Goal: Transaction & Acquisition: Purchase product/service

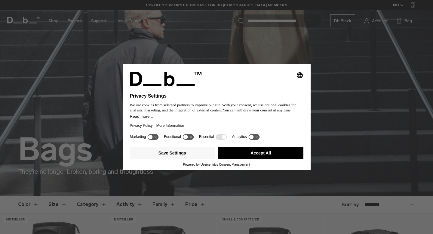
click at [287, 156] on button "Accept All" at bounding box center [260, 153] width 85 height 12
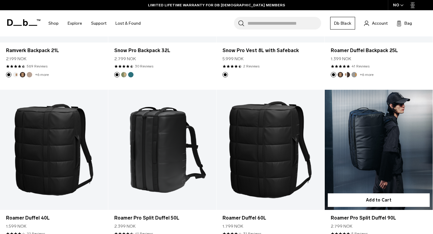
scroll to position [500, 0]
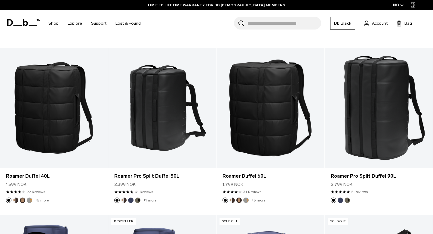
click at [294, 26] on input "Search for Bags, Luggage..." at bounding box center [285, 23] width 74 height 13
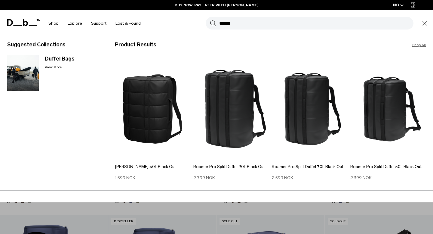
type input "******"
click at [210, 20] on button "Search" at bounding box center [213, 23] width 6 height 7
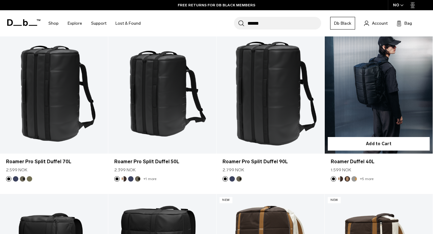
scroll to position [92, 0]
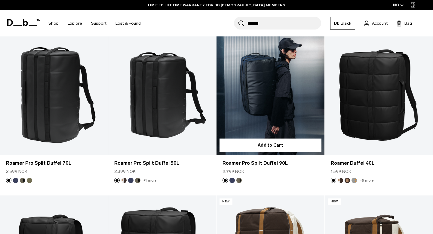
click at [282, 104] on link "Roamer Pro Split Duffel 90L" at bounding box center [271, 95] width 108 height 120
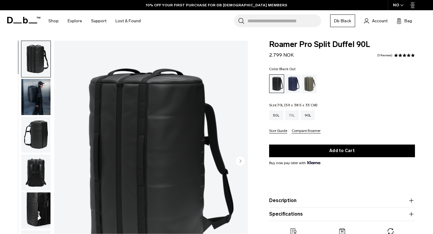
click at [289, 116] on div "70L" at bounding box center [292, 115] width 14 height 10
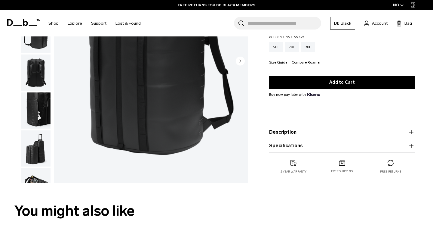
scroll to position [108, 0]
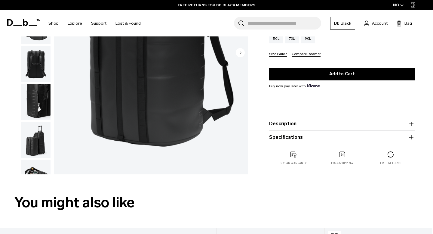
click at [291, 135] on button "Specifications" at bounding box center [342, 137] width 146 height 7
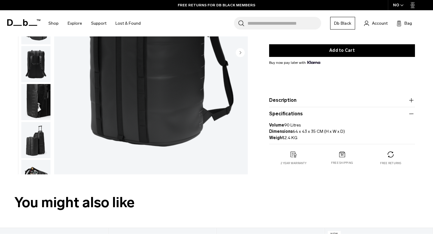
click at [283, 116] on button "Specifications" at bounding box center [342, 113] width 146 height 7
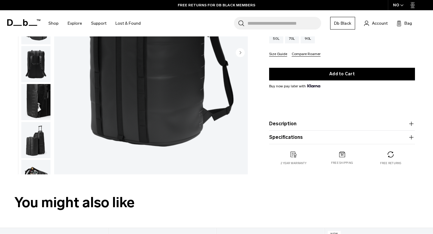
click at [283, 120] on product-accordion "Description Our innovative, best selling Split Duffel has had its unique design…" at bounding box center [342, 124] width 146 height 14
click at [284, 125] on button "Description" at bounding box center [342, 123] width 146 height 7
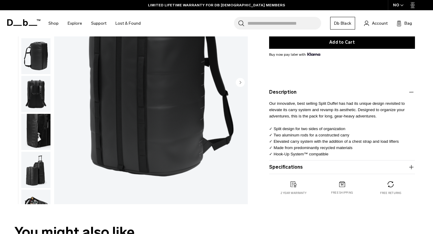
click at [282, 92] on button "Description" at bounding box center [342, 91] width 146 height 7
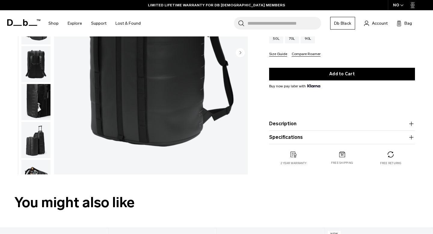
click at [285, 139] on button "Specifications" at bounding box center [342, 137] width 146 height 7
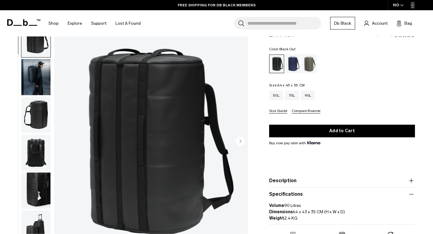
scroll to position [17, 0]
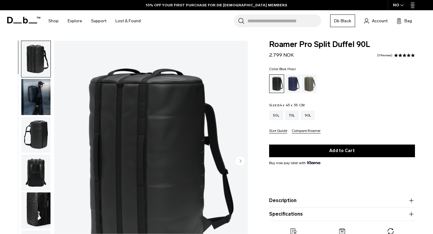
click at [290, 88] on div "Blue Hour" at bounding box center [292, 83] width 15 height 19
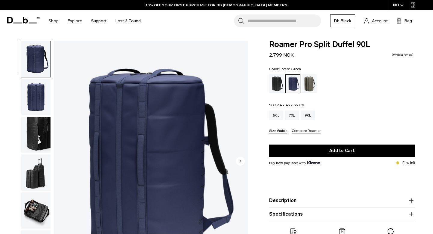
click at [312, 83] on div "Forest Green" at bounding box center [309, 83] width 15 height 19
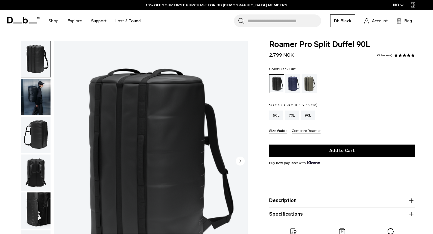
click at [294, 111] on div "70L" at bounding box center [292, 115] width 14 height 10
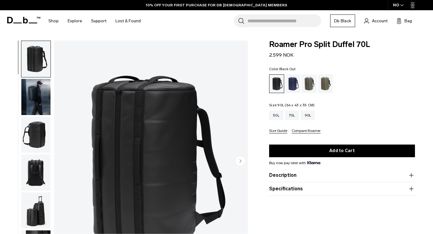
click at [306, 117] on div "90L" at bounding box center [308, 115] width 14 height 10
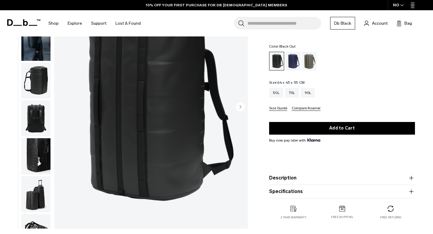
scroll to position [69, 0]
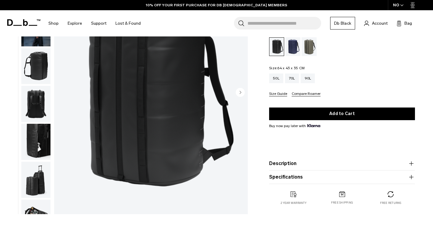
click at [39, 147] on img "button" at bounding box center [35, 142] width 29 height 36
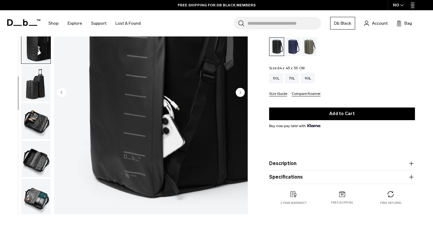
scroll to position [97, 0]
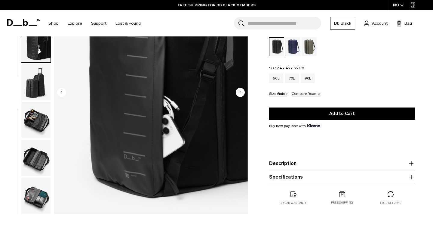
click at [27, 90] on img "button" at bounding box center [35, 82] width 29 height 36
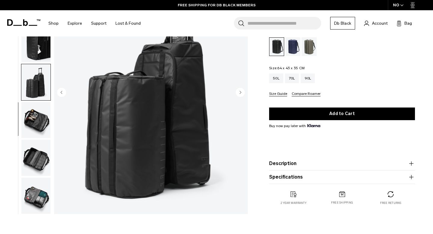
click at [46, 154] on img "button" at bounding box center [35, 158] width 29 height 36
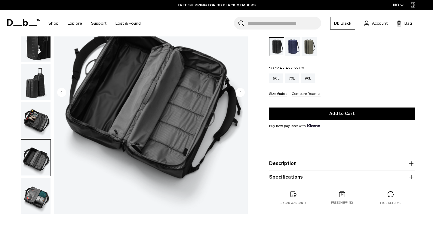
click at [23, 121] on img "button" at bounding box center [35, 120] width 29 height 36
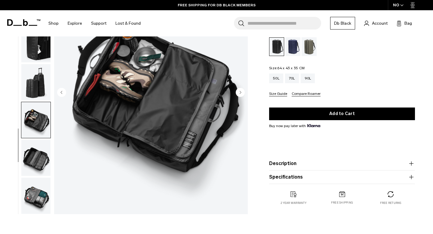
click at [47, 187] on img "button" at bounding box center [35, 195] width 29 height 36
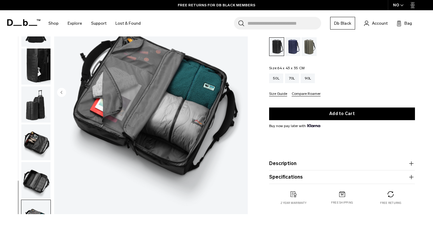
click at [34, 132] on img "button" at bounding box center [35, 142] width 29 height 36
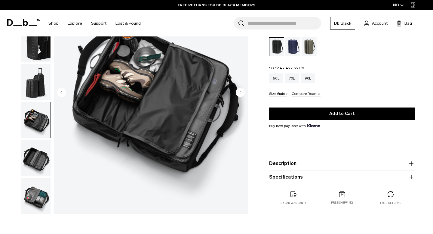
click at [42, 179] on img "button" at bounding box center [35, 195] width 29 height 36
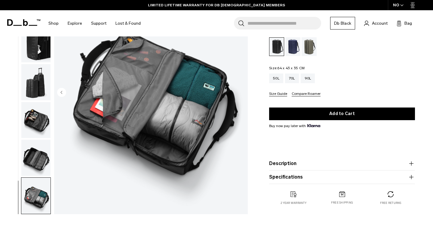
click at [35, 110] on img "button" at bounding box center [35, 120] width 29 height 36
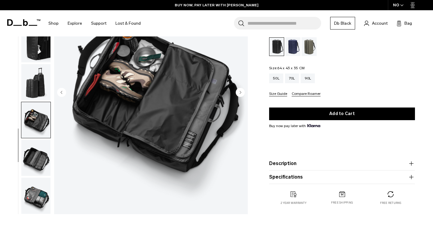
click at [30, 88] on img "button" at bounding box center [35, 82] width 29 height 36
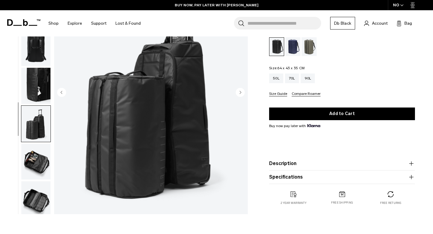
click at [34, 79] on img "button" at bounding box center [35, 86] width 29 height 36
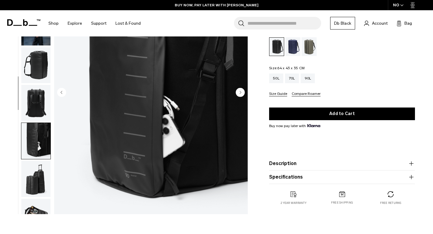
click at [36, 106] on img "button" at bounding box center [35, 103] width 29 height 36
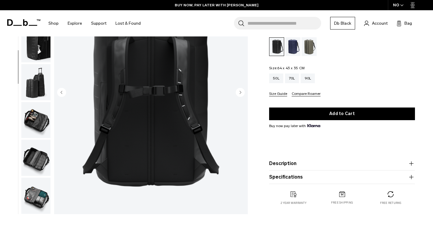
scroll to position [0, 0]
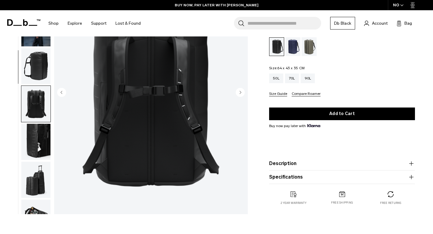
click at [37, 82] on img "button" at bounding box center [35, 66] width 29 height 36
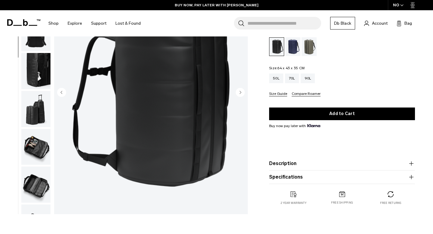
scroll to position [76, 0]
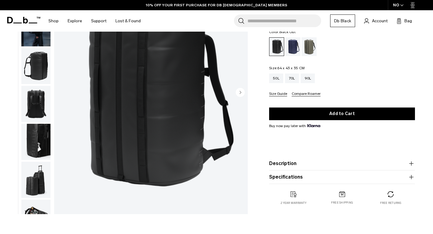
click at [32, 21] on icon at bounding box center [23, 20] width 33 height 7
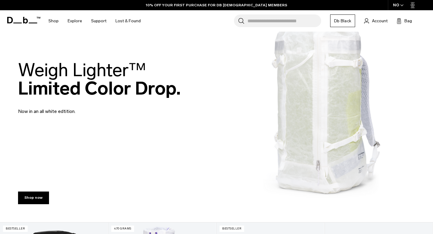
scroll to position [50, 0]
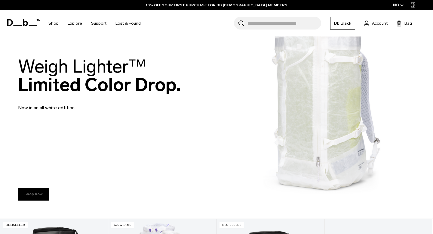
click at [25, 193] on link "Shop now" at bounding box center [33, 194] width 31 height 13
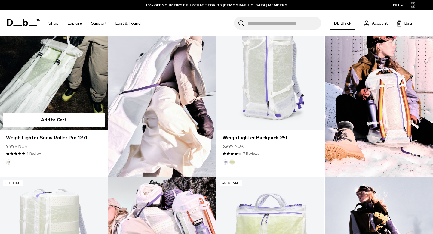
scroll to position [366, 0]
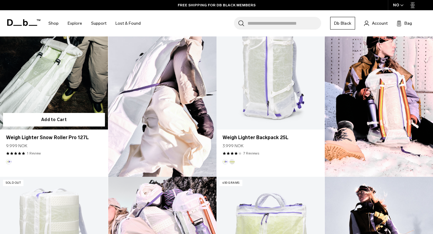
click at [47, 103] on link "Weigh Lighter Snow Roller Pro 127L" at bounding box center [54, 69] width 108 height 120
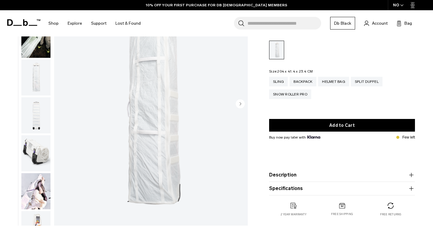
scroll to position [49, 0]
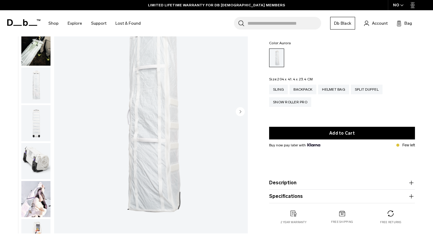
click at [39, 189] on img "button" at bounding box center [35, 199] width 29 height 36
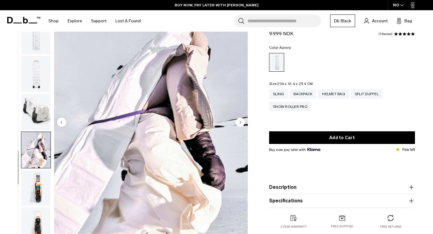
scroll to position [0, 0]
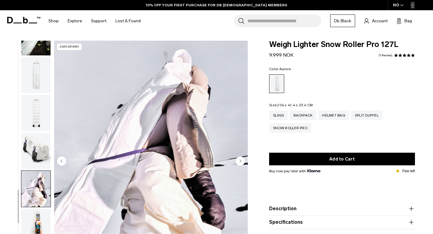
drag, startPoint x: 268, startPoint y: 58, endPoint x: 291, endPoint y: 58, distance: 23.5
click at [291, 58] on div "Weigh Lighter Snow Roller Pro 127L 9.999 NOK 5.0 star rating 1 Review Color: Au…" at bounding box center [342, 151] width 182 height 221
click at [361, 110] on div "Split Duffel" at bounding box center [367, 115] width 32 height 10
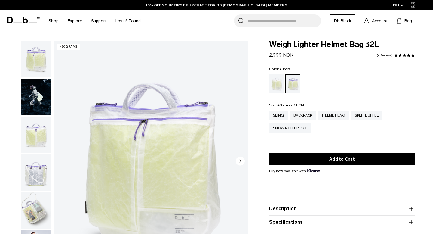
click at [12, 11] on span at bounding box center [23, 20] width 33 height 23
click at [16, 21] on icon at bounding box center [23, 20] width 33 height 7
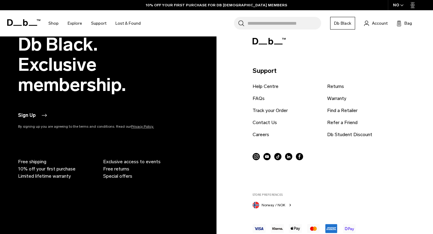
scroll to position [1241, 0]
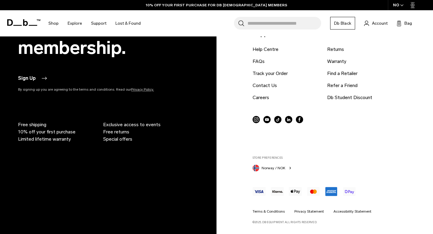
click at [8, 19] on h1 "Db" at bounding box center [23, 23] width 33 height 28
click at [14, 21] on icon at bounding box center [23, 22] width 33 height 7
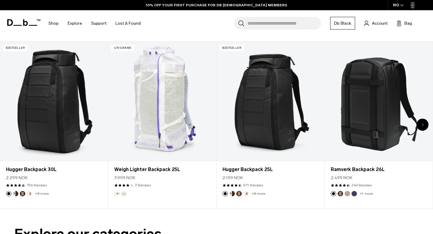
scroll to position [230, 0]
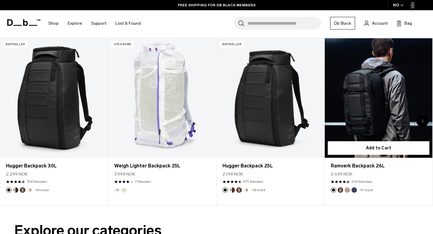
click at [366, 126] on link "Ramverk Backpack 26L" at bounding box center [379, 98] width 108 height 120
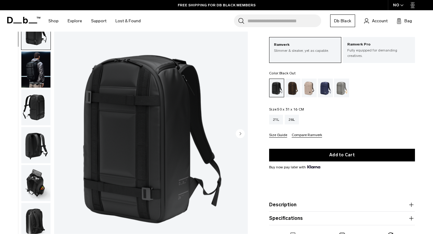
scroll to position [32, 0]
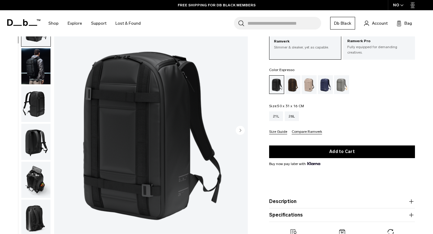
click at [296, 87] on div "Espresso" at bounding box center [292, 84] width 15 height 19
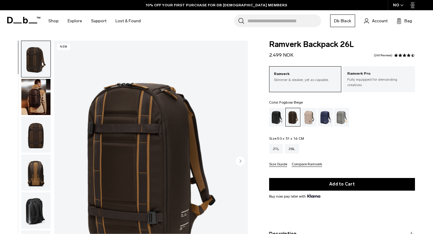
click at [309, 109] on div "Fogbow Beige" at bounding box center [309, 117] width 15 height 19
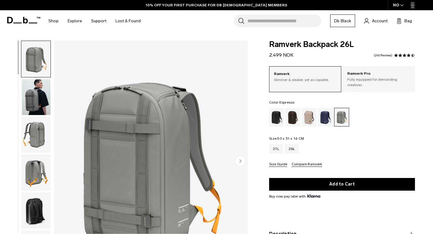
click at [294, 111] on div "Espresso" at bounding box center [292, 117] width 15 height 19
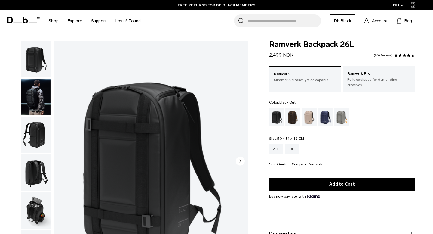
click at [14, 22] on icon at bounding box center [23, 20] width 33 height 7
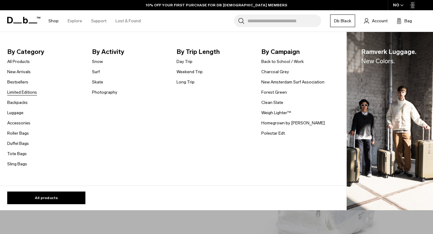
click at [14, 92] on link "Limited Editions" at bounding box center [22, 92] width 30 height 6
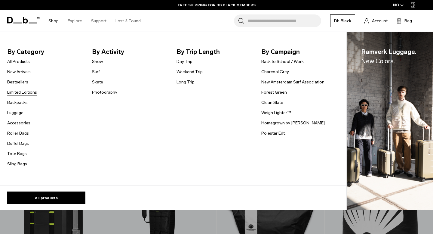
click at [17, 91] on link "Limited Editions" at bounding box center [22, 92] width 30 height 6
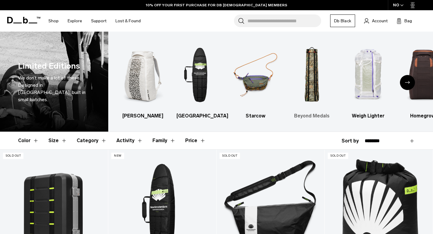
click at [318, 84] on img "4 / 7" at bounding box center [312, 75] width 46 height 69
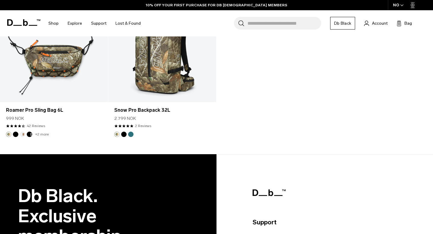
scroll to position [166, 0]
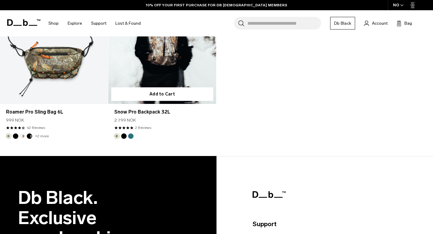
click at [181, 83] on link "Snow Pro Backpack 32L" at bounding box center [162, 44] width 108 height 120
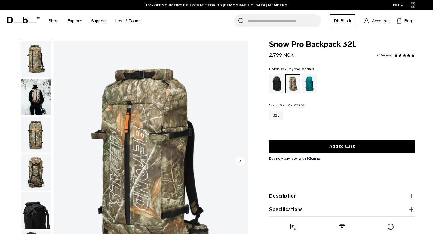
click at [31, 134] on img "button" at bounding box center [35, 135] width 29 height 36
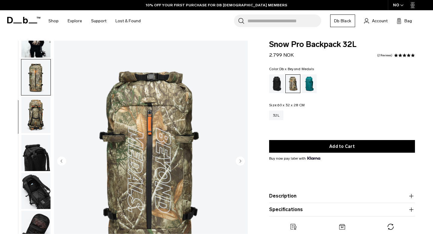
scroll to position [60, 0]
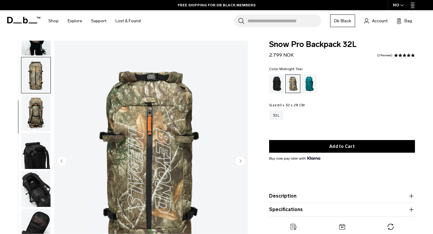
click at [308, 82] on div "Midnight Teal" at bounding box center [309, 83] width 15 height 19
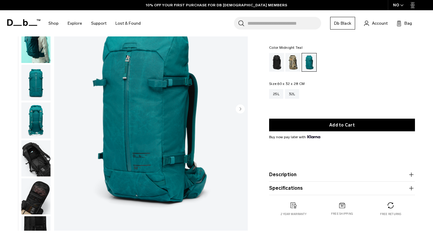
click at [156, 123] on img "1 / 8" at bounding box center [151, 110] width 194 height 242
click at [1, 17] on header "Shop By Category All Products New Arrivals Bestsellers" at bounding box center [216, 23] width 433 height 26
